Goal: Navigation & Orientation: Go to known website

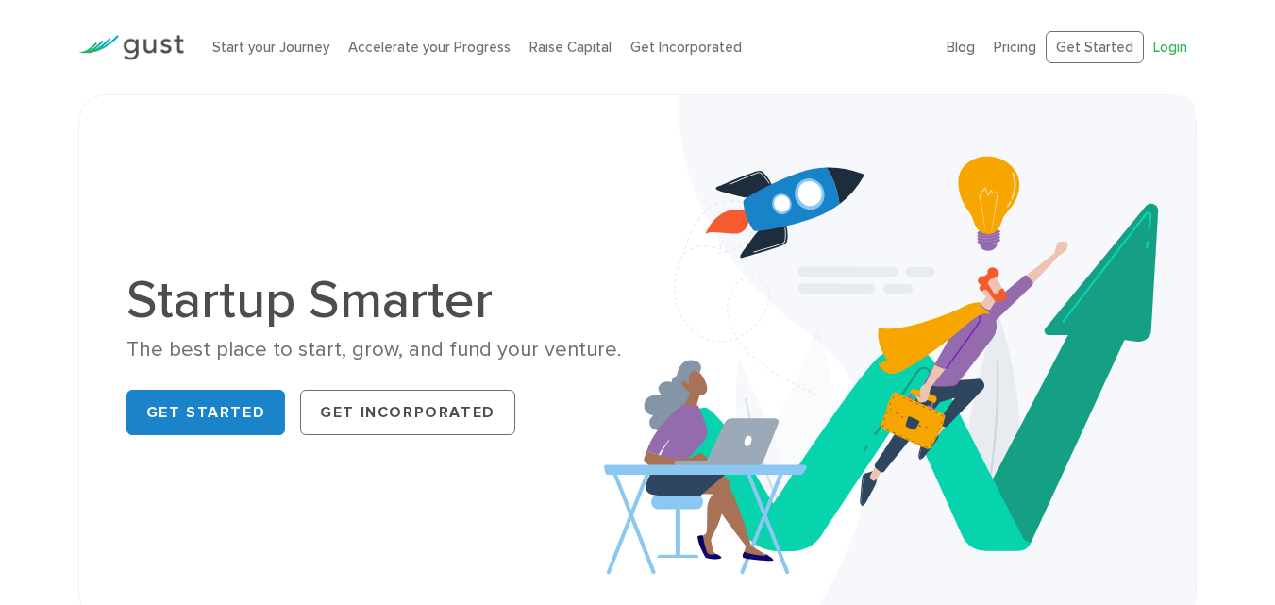
click at [1180, 48] on link "Login" at bounding box center [1170, 47] width 34 height 17
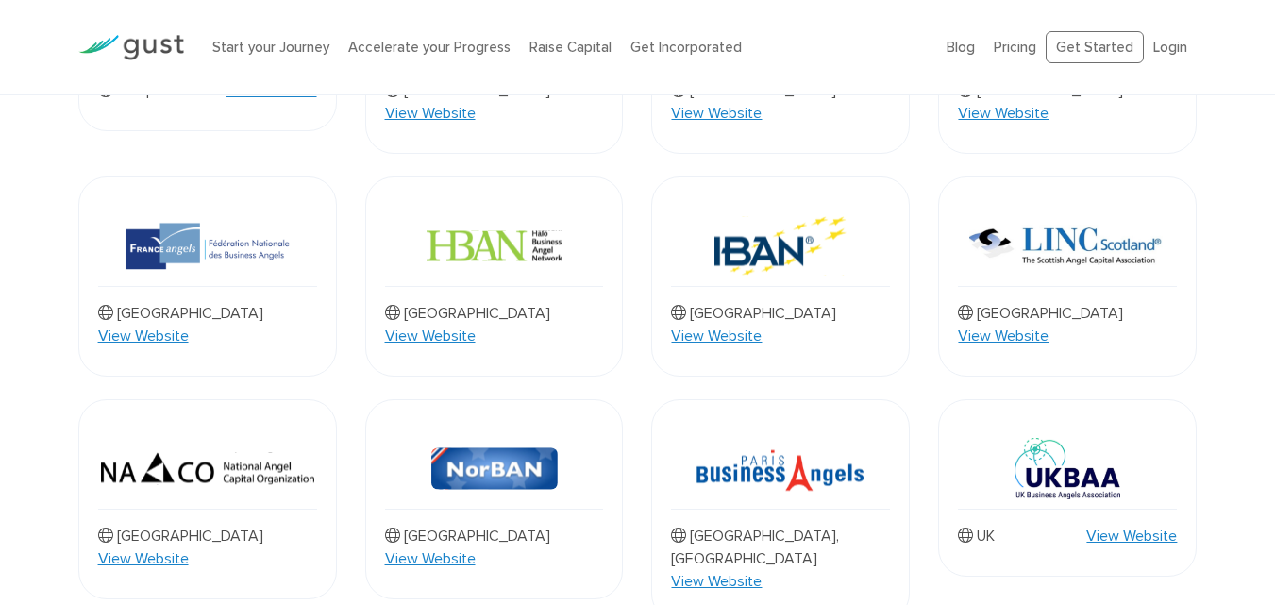
scroll to position [1321, 0]
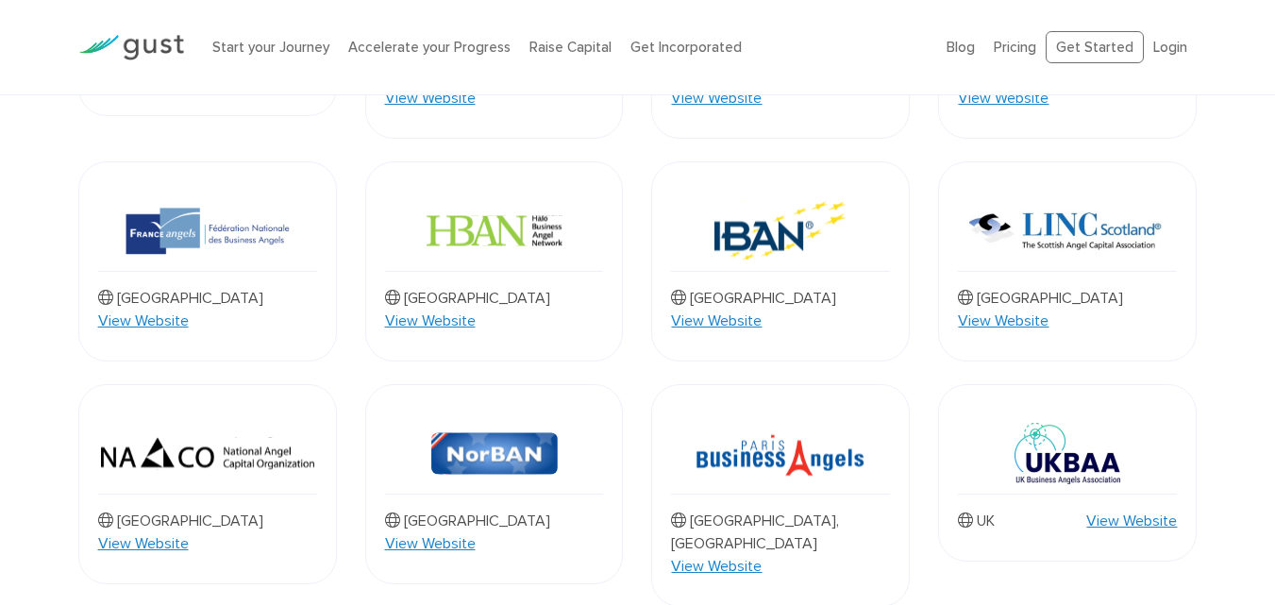
click at [273, 413] on img at bounding box center [207, 453] width 213 height 80
click at [189, 532] on link "View Website" at bounding box center [143, 543] width 91 height 23
